Goal: Navigation & Orientation: Find specific page/section

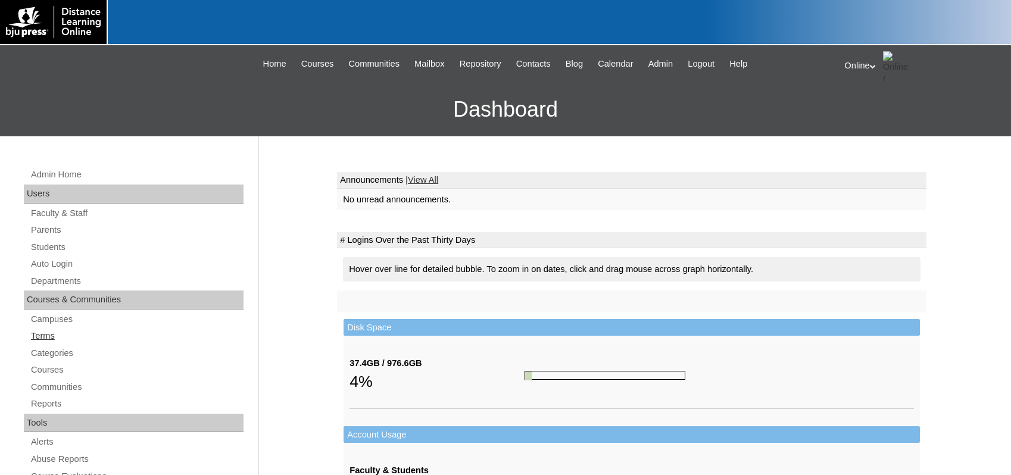
click at [49, 335] on link "Terms" at bounding box center [137, 336] width 214 height 15
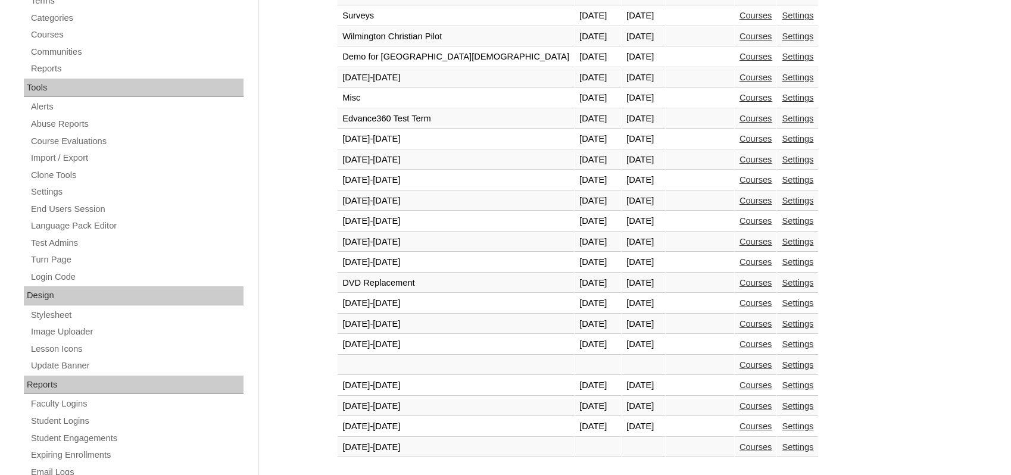
scroll to position [357, 0]
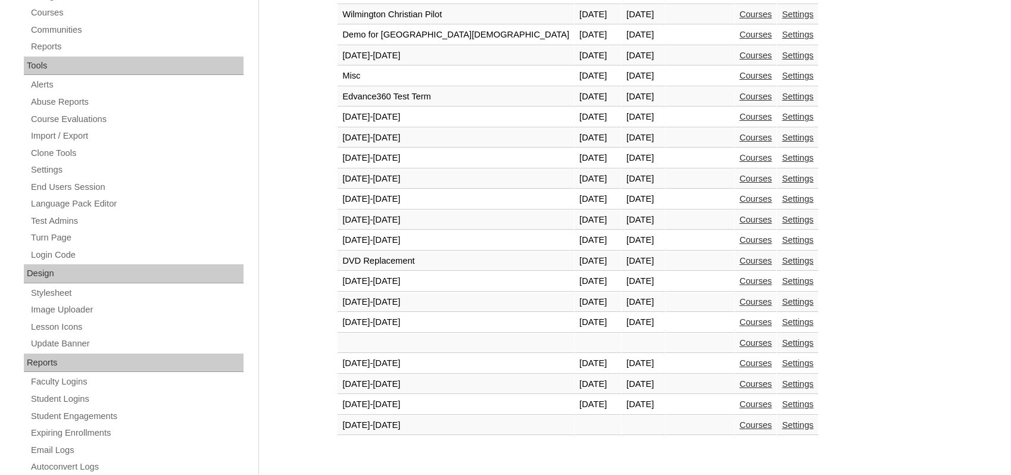
click at [739, 405] on link "Courses" at bounding box center [755, 404] width 33 height 10
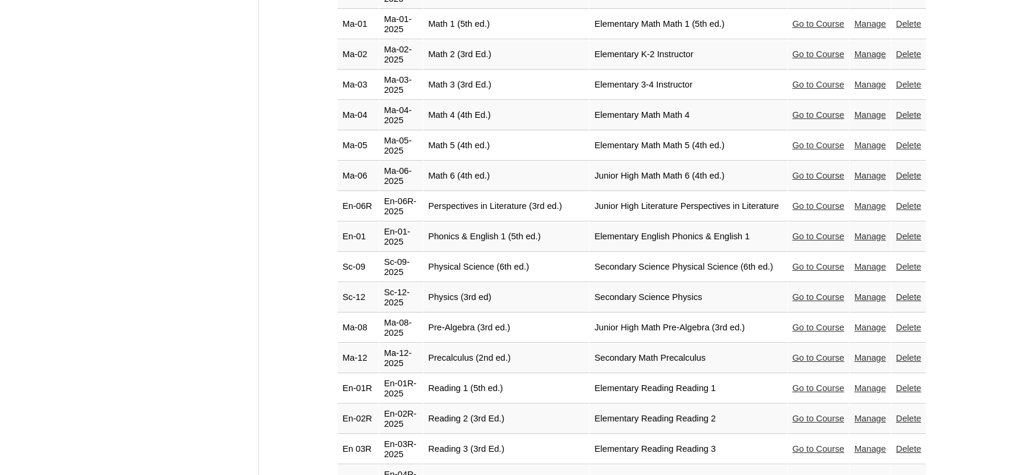
scroll to position [2108, 0]
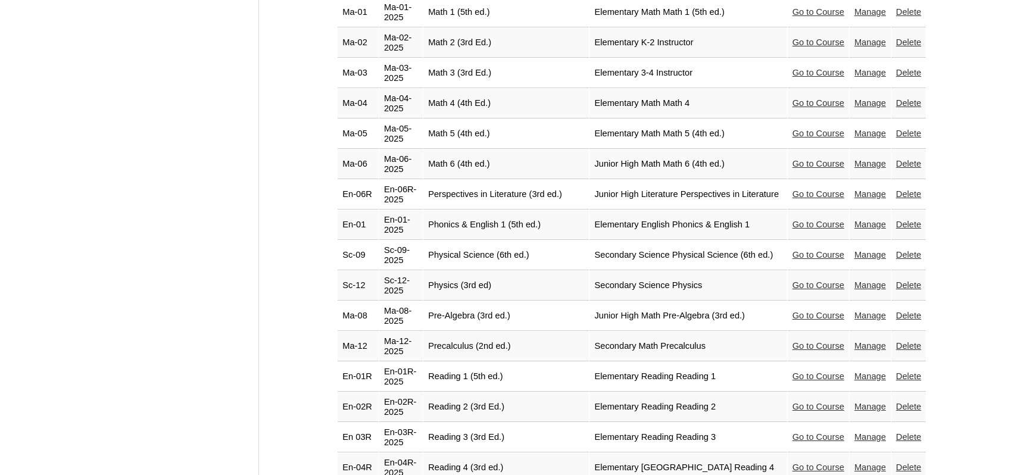
click at [799, 341] on link "Go to Course" at bounding box center [818, 346] width 52 height 10
